Goal: Transaction & Acquisition: Purchase product/service

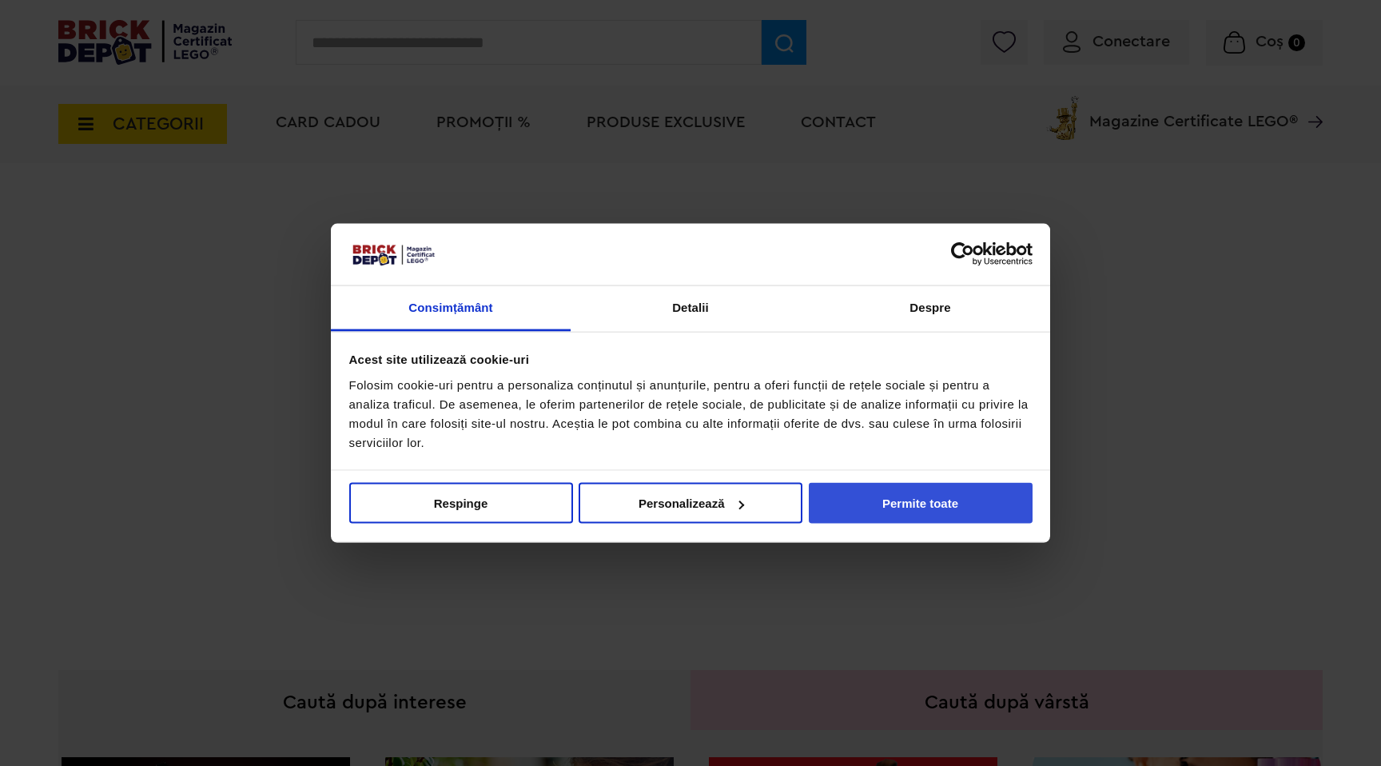
click at [959, 509] on button "Permite toate" at bounding box center [921, 503] width 224 height 41
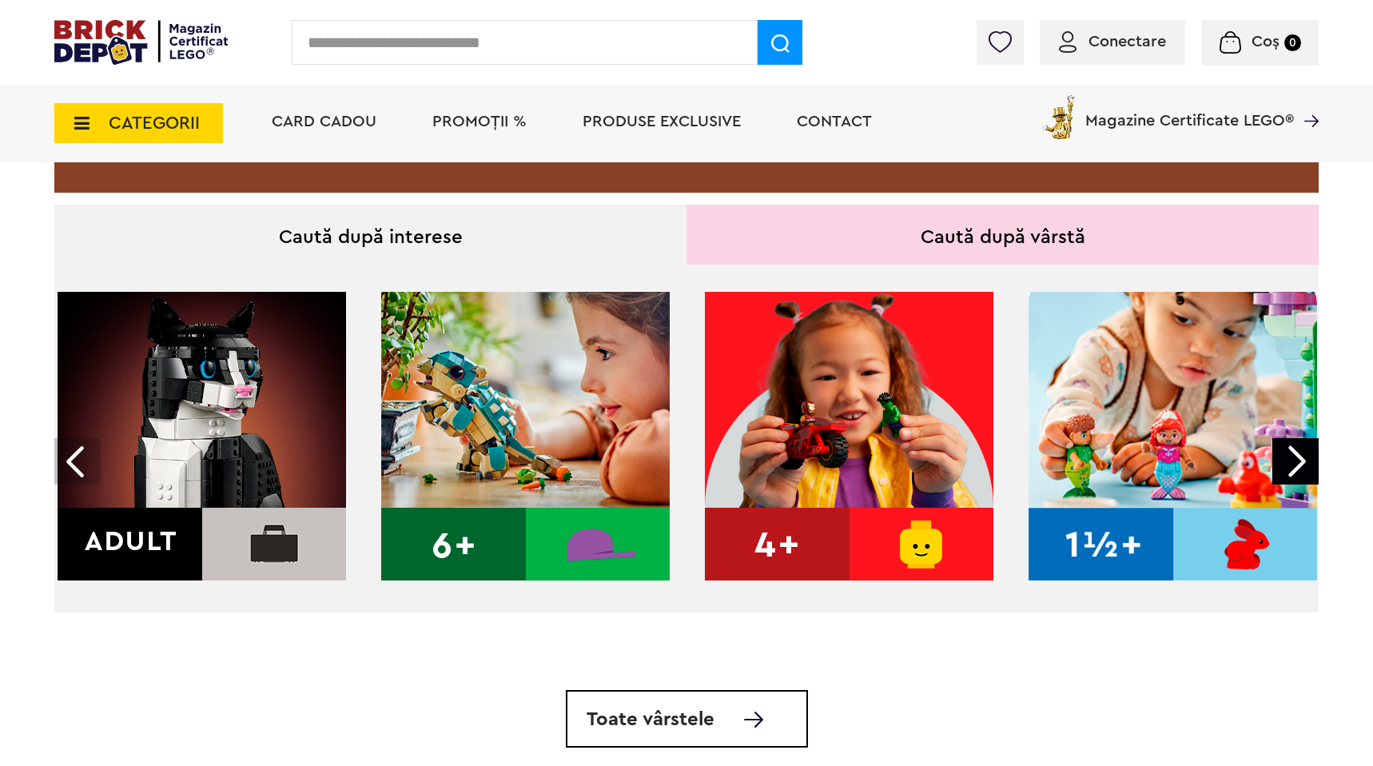
scroll to position [533, 0]
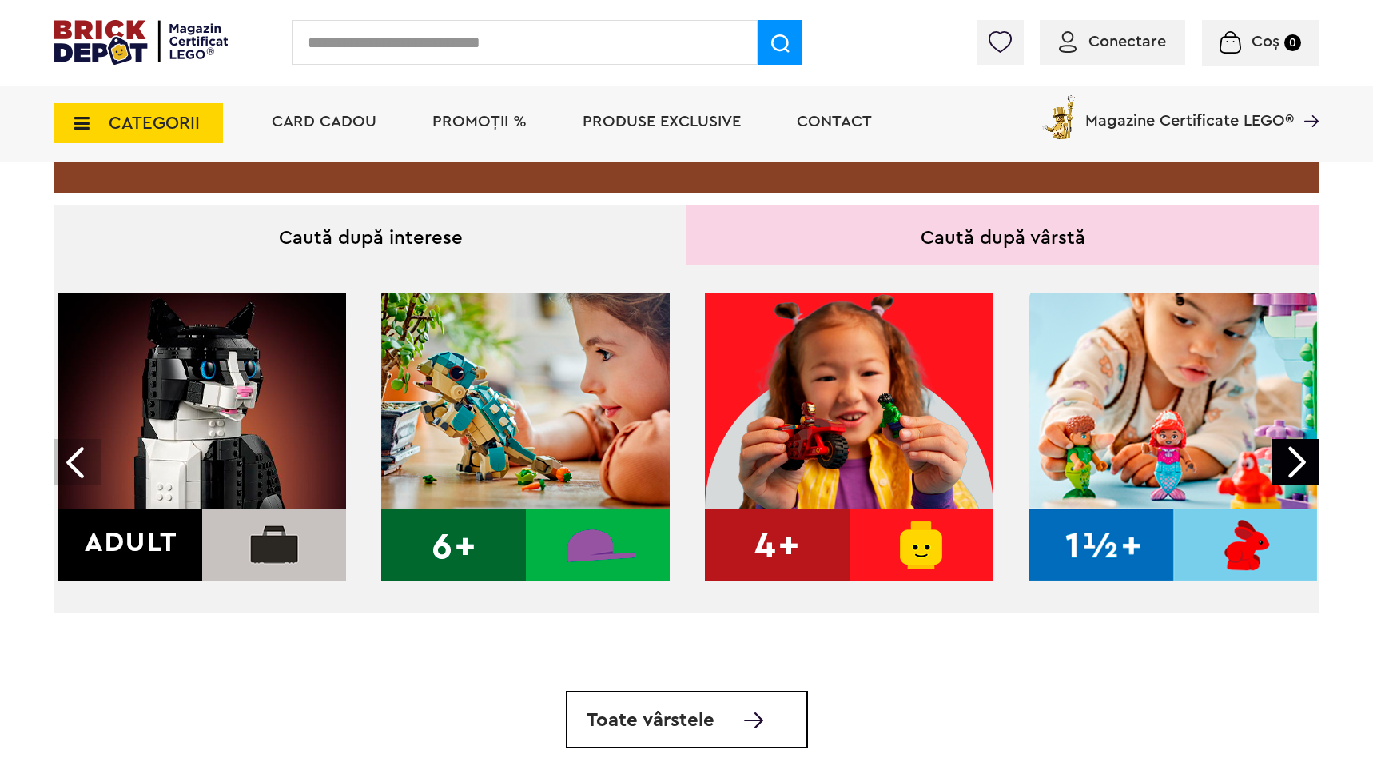
click at [232, 456] on img at bounding box center [202, 436] width 288 height 288
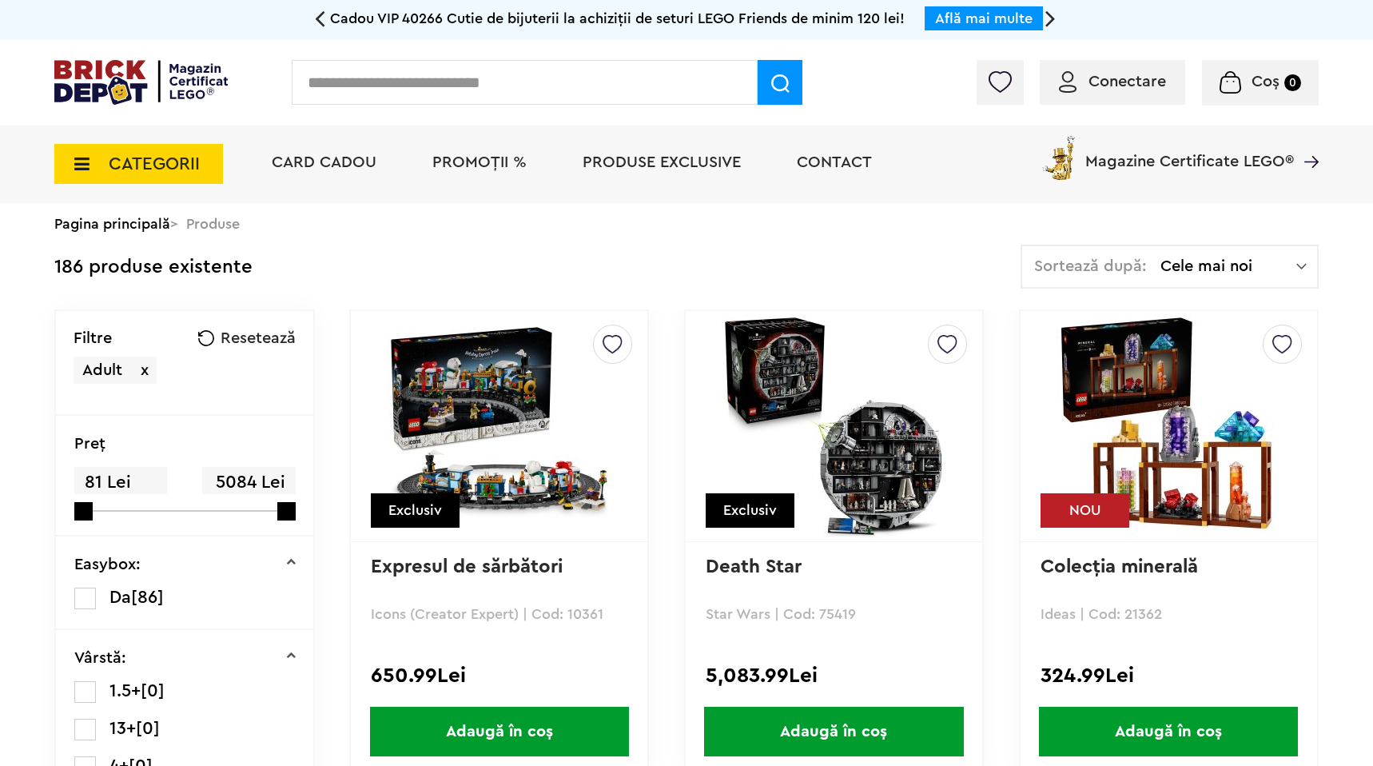
click at [1214, 241] on div "Pagina principală > Produse" at bounding box center [686, 224] width 1264 height 42
click at [1209, 259] on span "Cele mai noi" at bounding box center [1228, 266] width 136 height 16
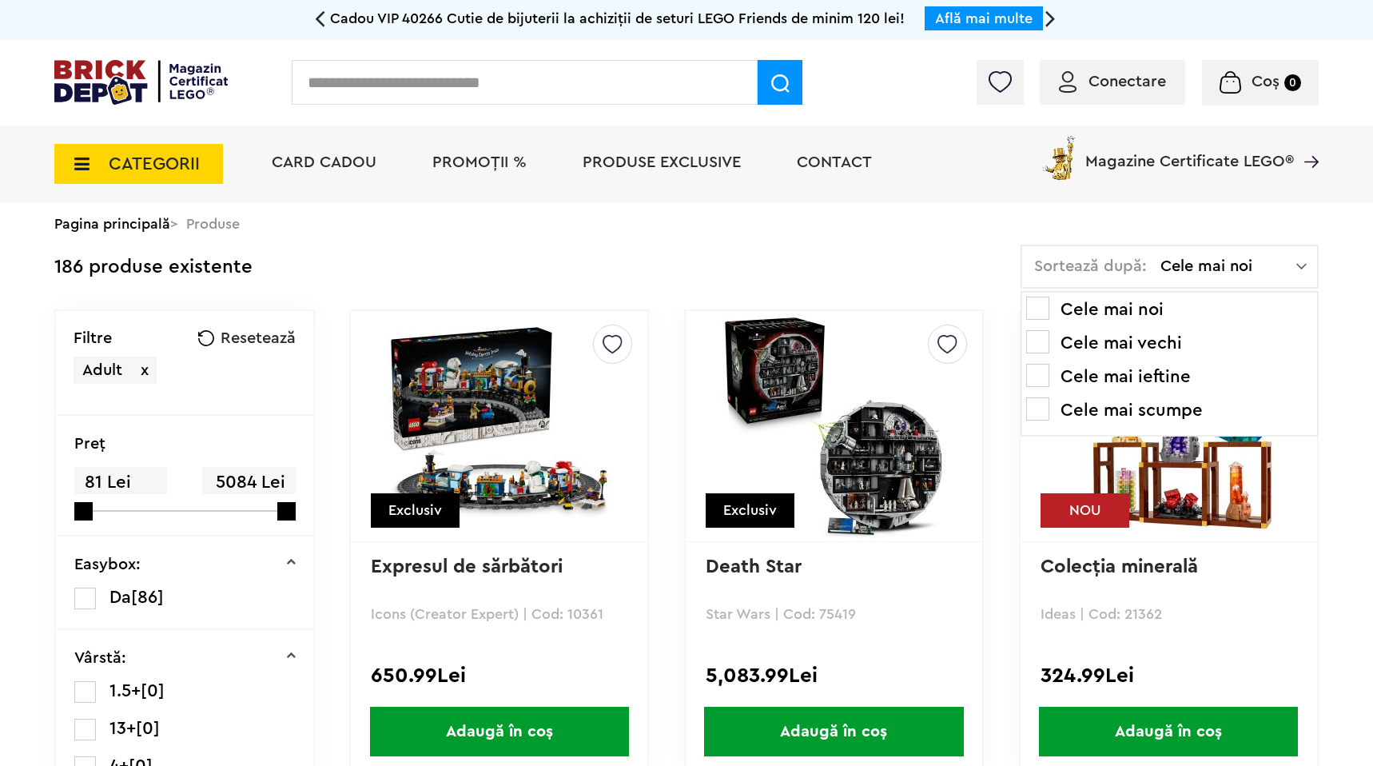
click at [742, 291] on td "186 produse existente Sortează după: Cele mai noi Cele mai noi Cele mai vechi C…" at bounding box center [686, 277] width 1264 height 65
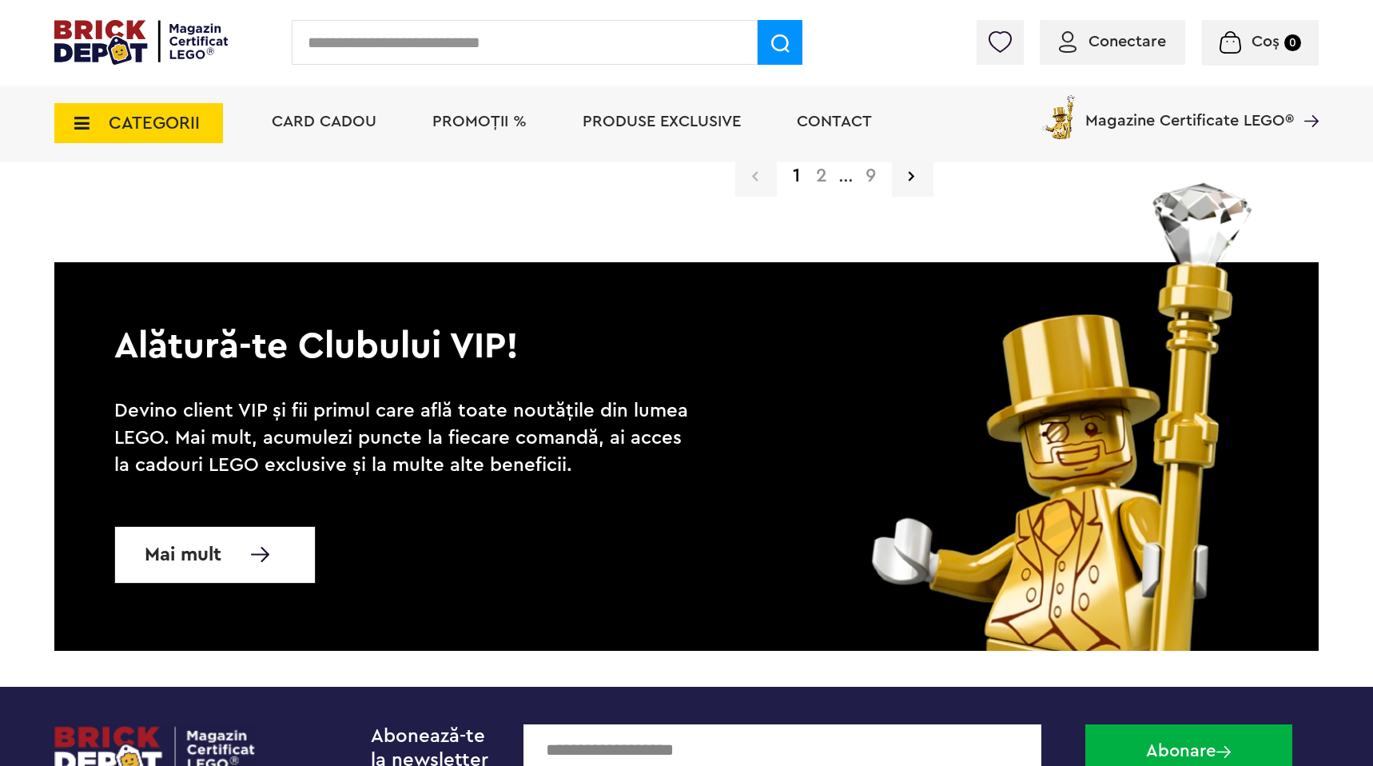
scroll to position [3743, 0]
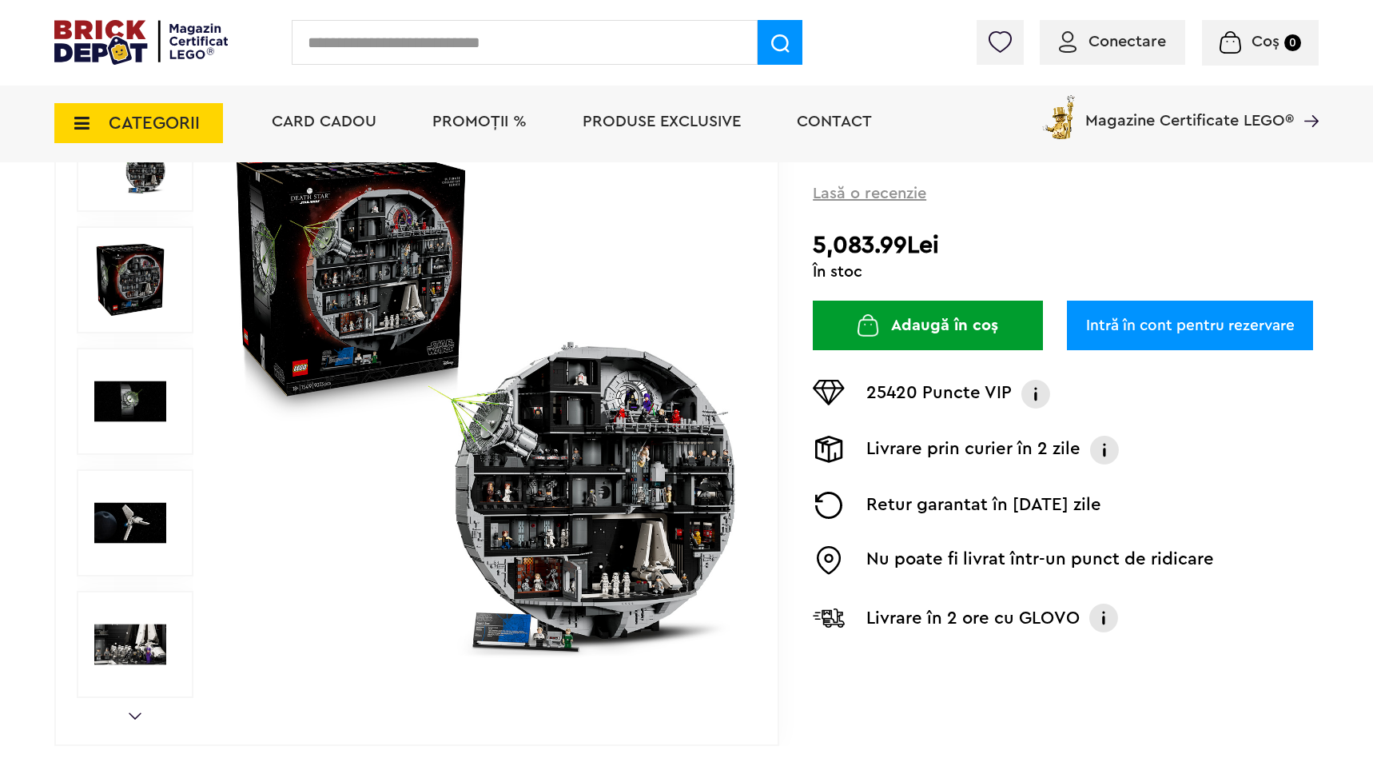
scroll to position [190, 0]
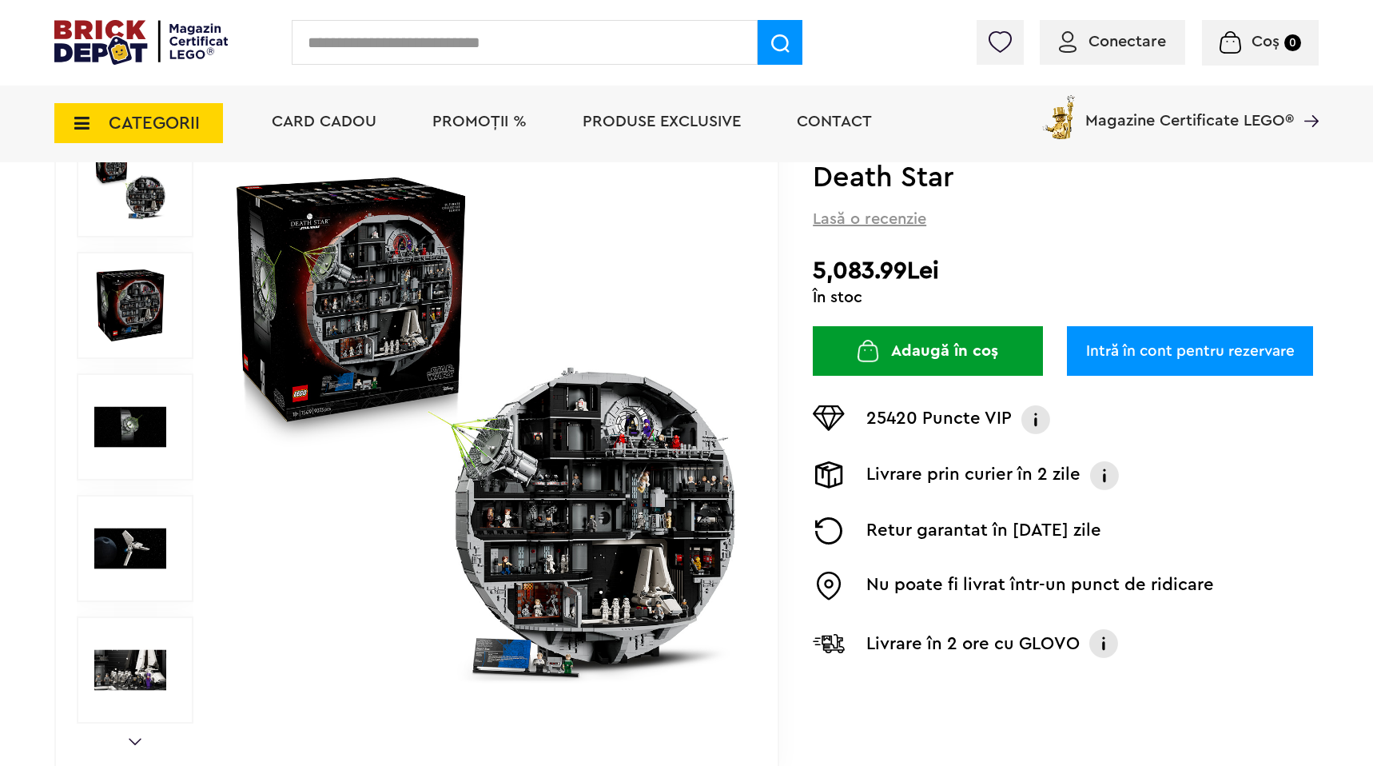
click at [151, 284] on img at bounding box center [130, 305] width 72 height 72
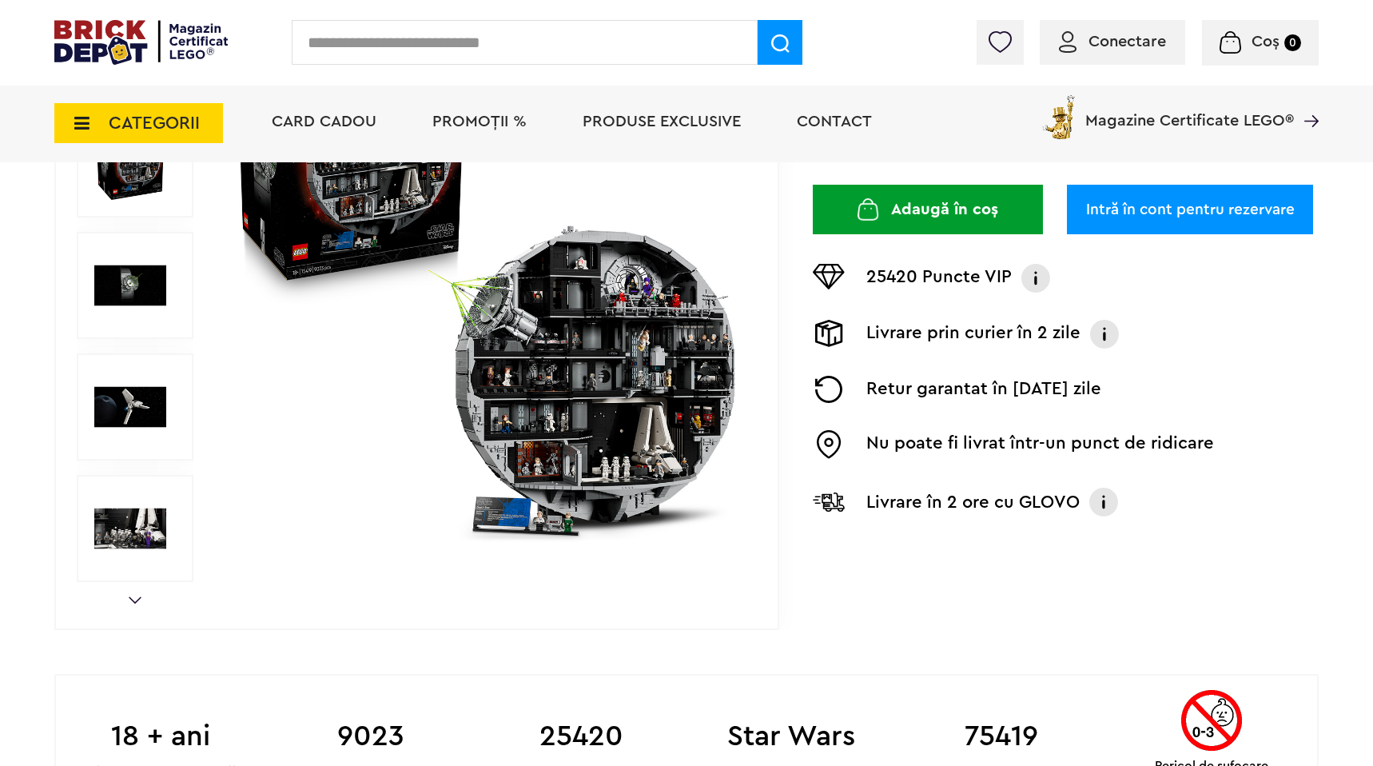
scroll to position [373, 0]
